Goal: Information Seeking & Learning: Learn about a topic

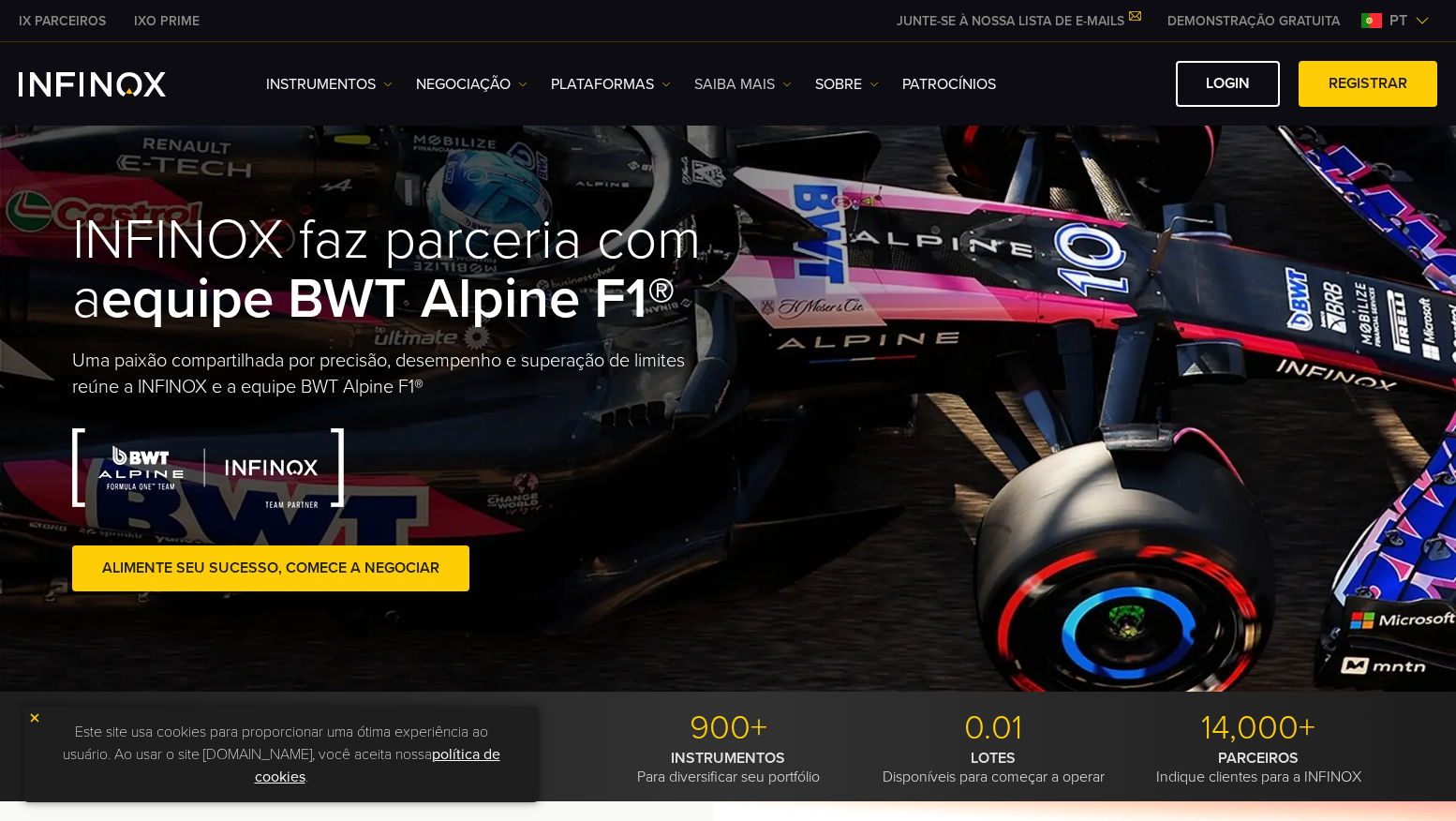
click at [704, 78] on link "Saiba mais" at bounding box center [742, 84] width 97 height 22
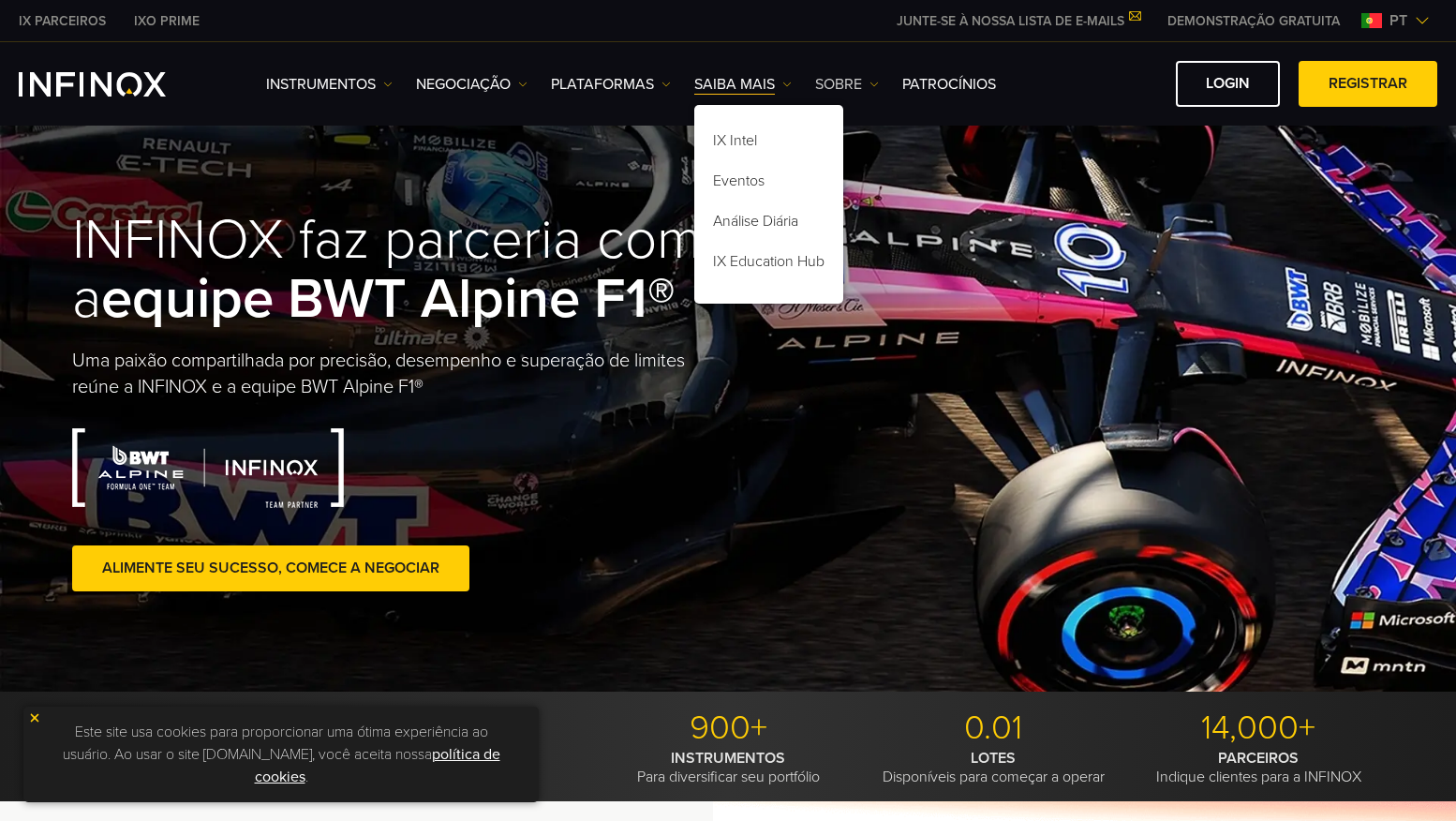
click at [825, 79] on link "SOBRE" at bounding box center [847, 84] width 64 height 22
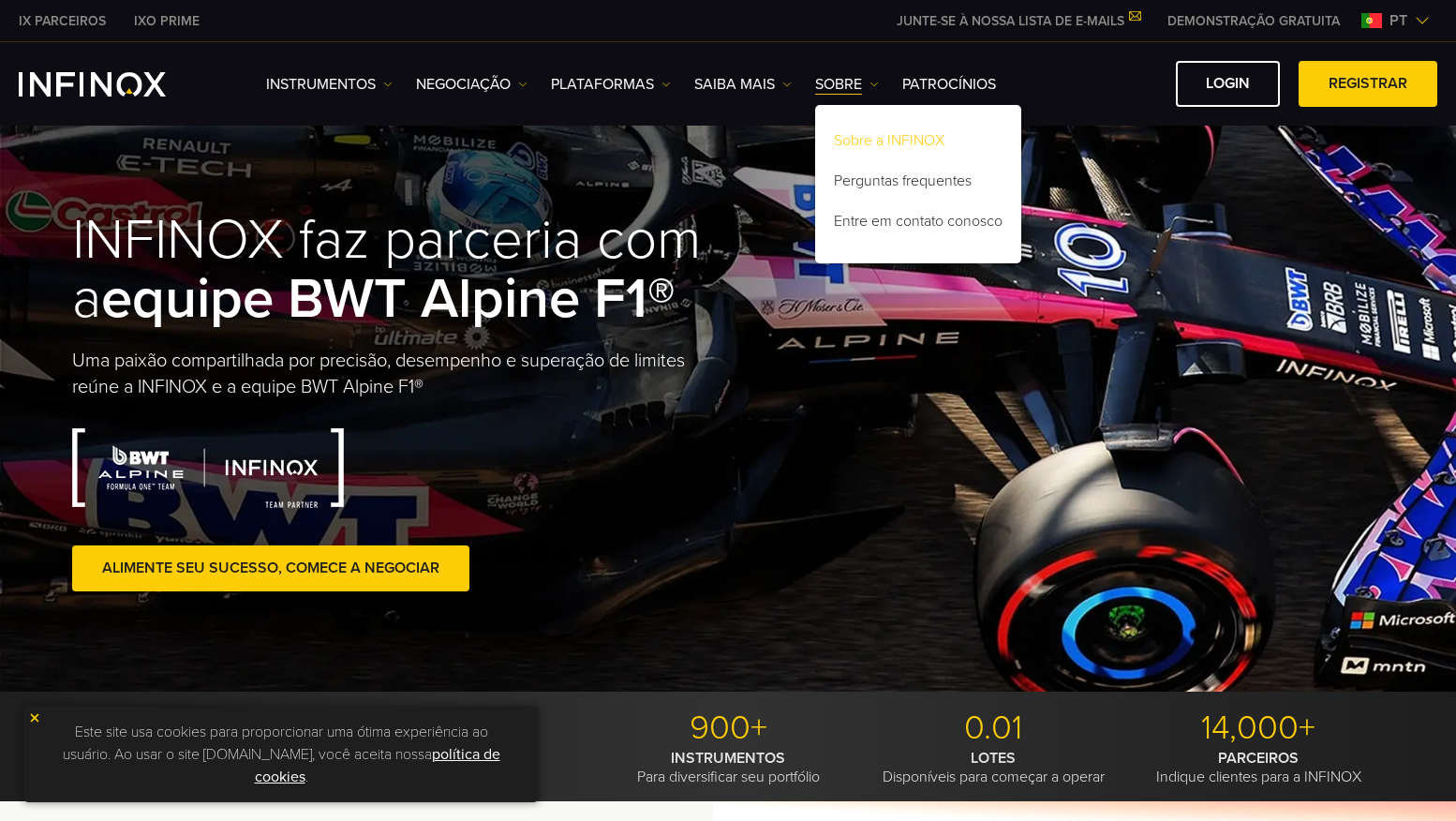
click at [849, 132] on link "Sobre a INFINOX" at bounding box center [918, 144] width 206 height 40
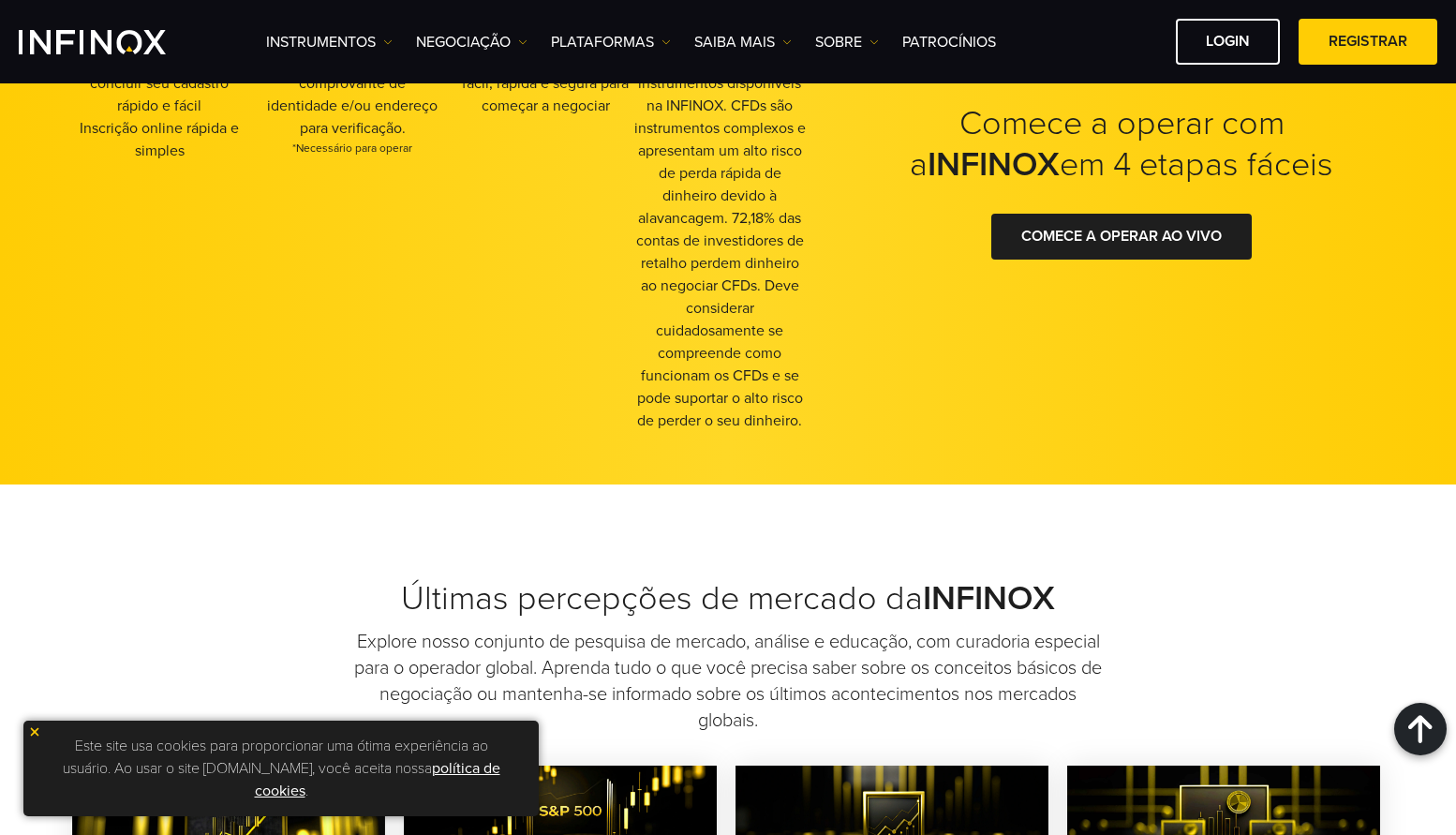
scroll to position [5342, 0]
